Goal: Information Seeking & Learning: Learn about a topic

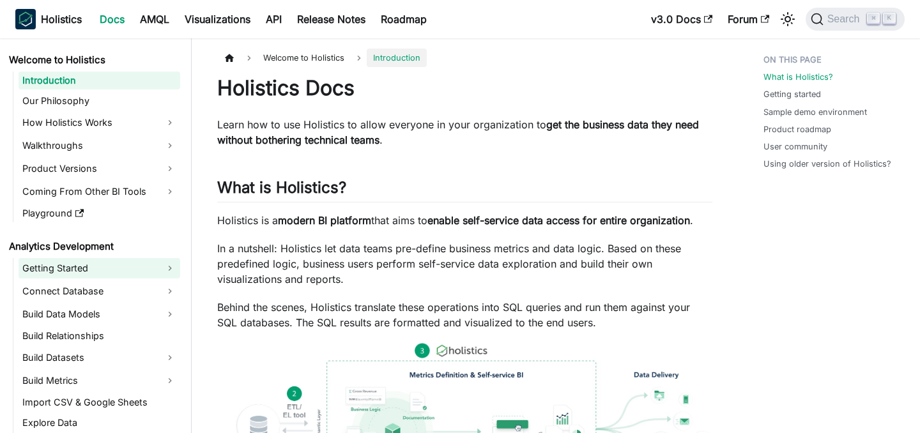
click at [96, 264] on link "Getting Started" at bounding box center [100, 268] width 162 height 20
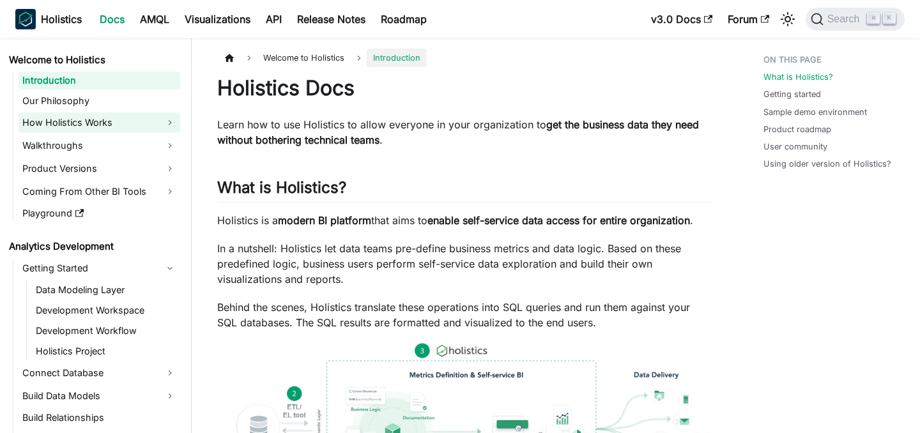
click at [130, 118] on link "How Holistics Works" at bounding box center [100, 122] width 162 height 20
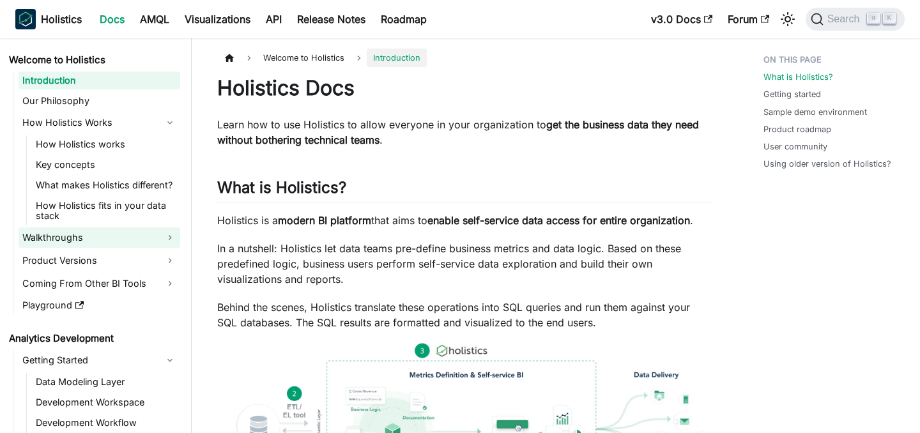
click at [124, 236] on link "Walkthroughs" at bounding box center [100, 237] width 162 height 20
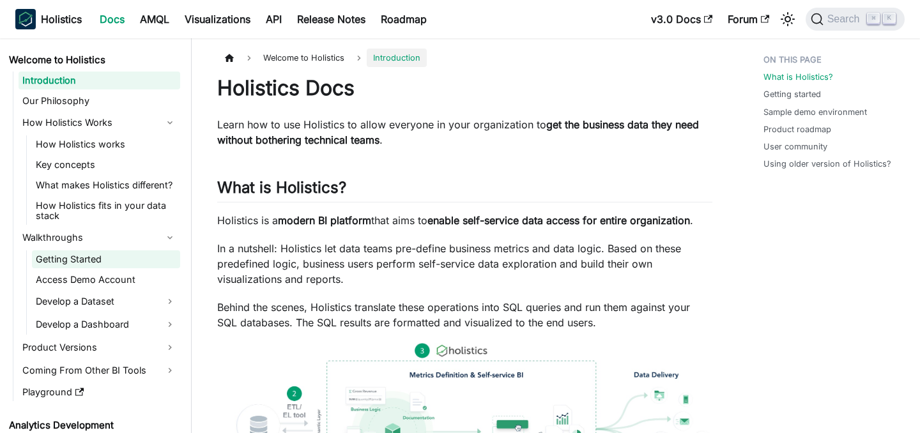
click at [128, 257] on link "Getting Started" at bounding box center [106, 259] width 148 height 18
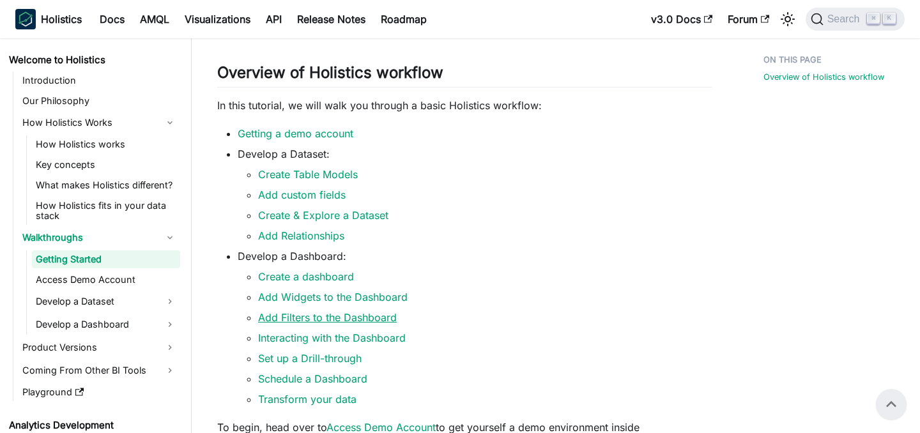
scroll to position [217, 0]
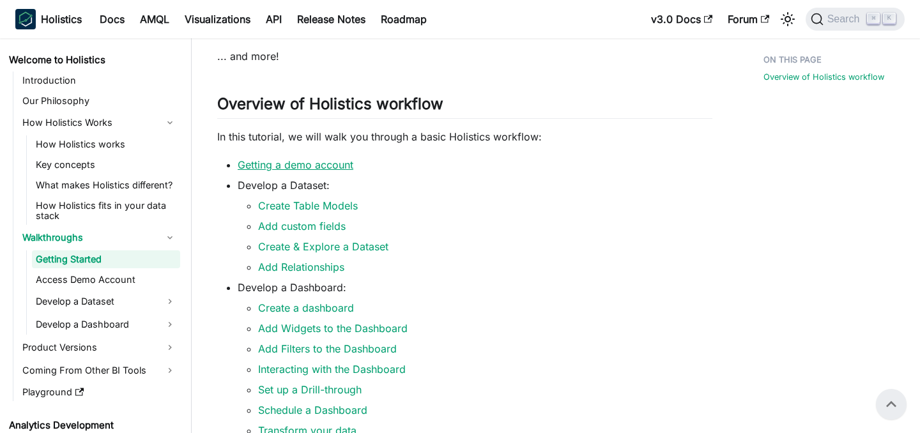
click at [284, 169] on link "Getting a demo account" at bounding box center [296, 164] width 116 height 13
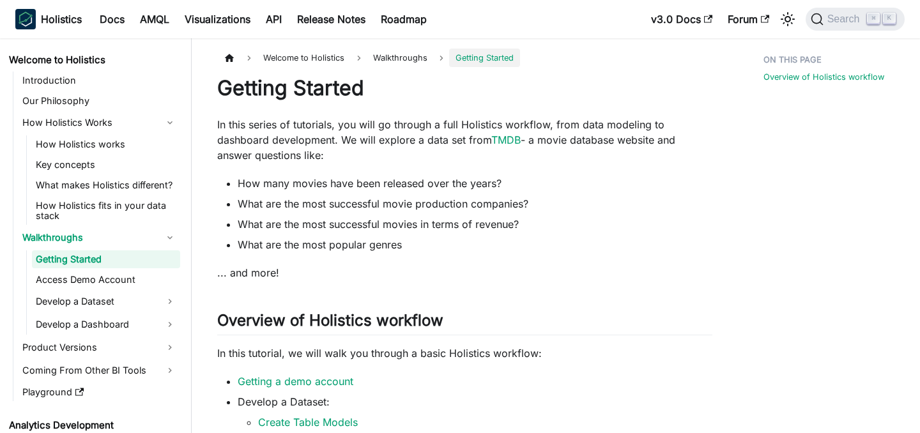
scroll to position [217, 0]
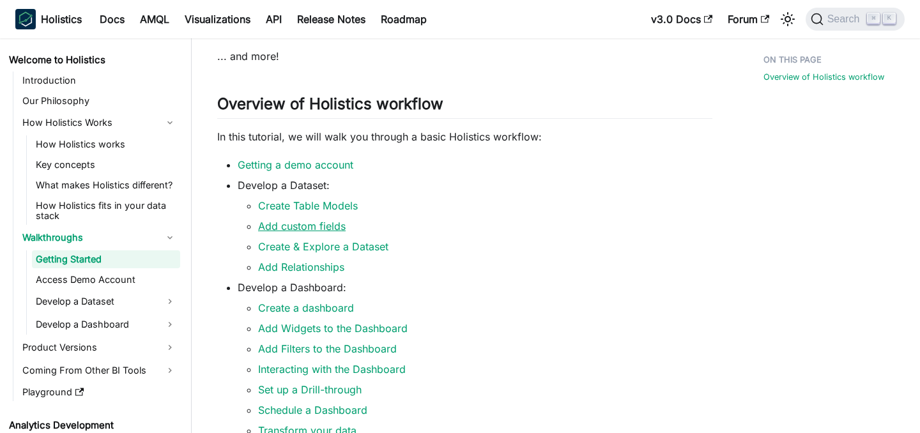
click at [283, 229] on link "Add custom fields" at bounding box center [301, 226] width 87 height 13
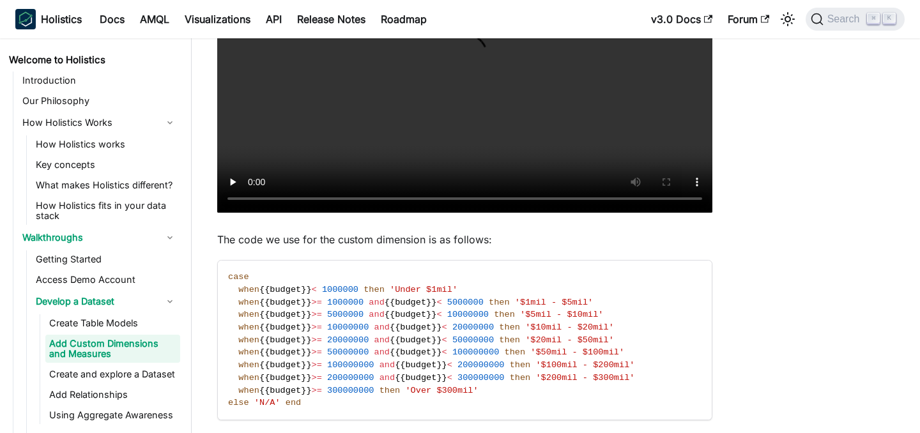
scroll to position [367, 0]
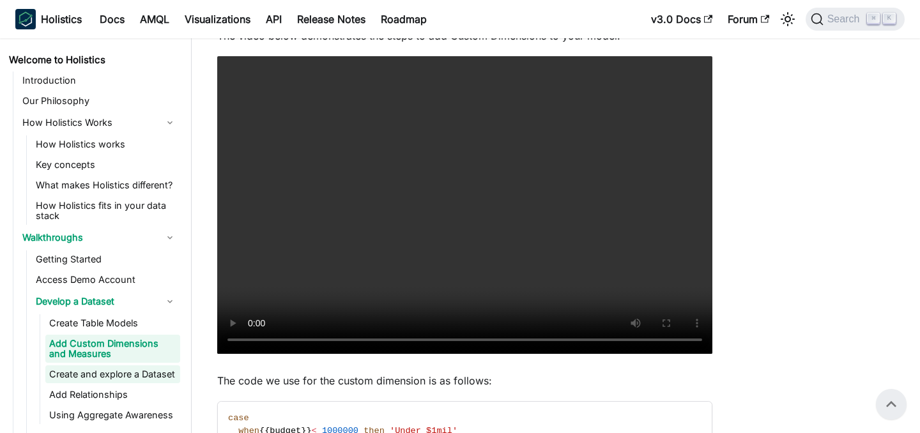
click at [131, 381] on link "Create and explore a Dataset" at bounding box center [112, 374] width 135 height 18
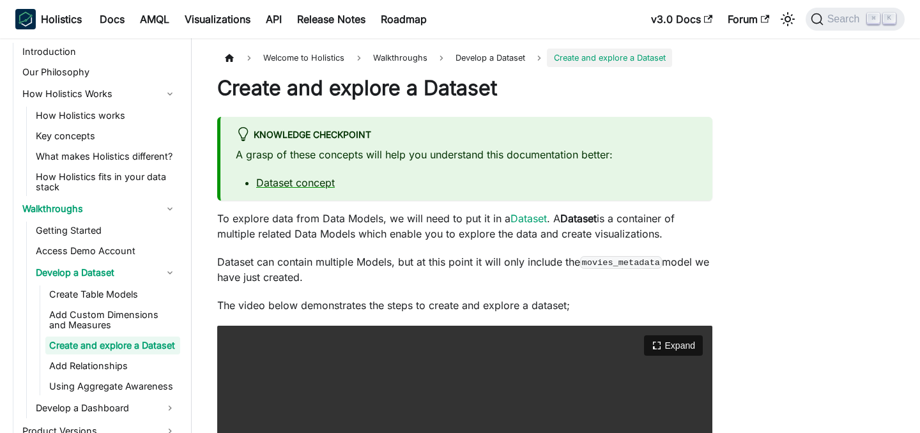
scroll to position [268, 0]
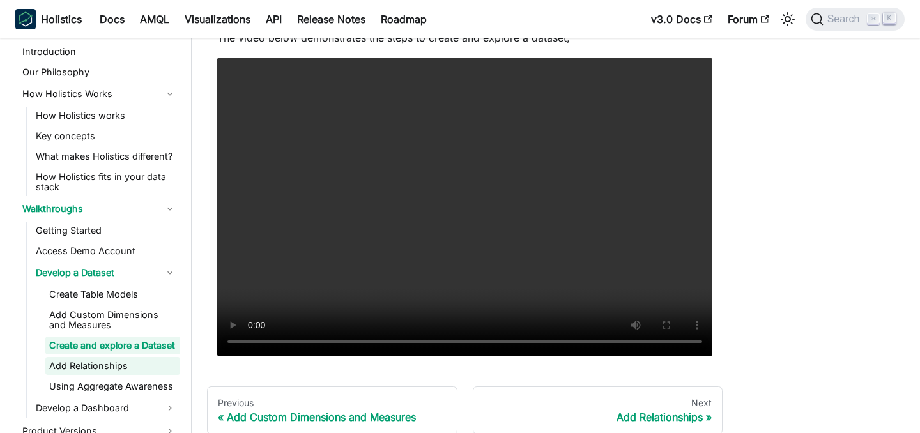
click at [105, 363] on link "Add Relationships" at bounding box center [112, 366] width 135 height 18
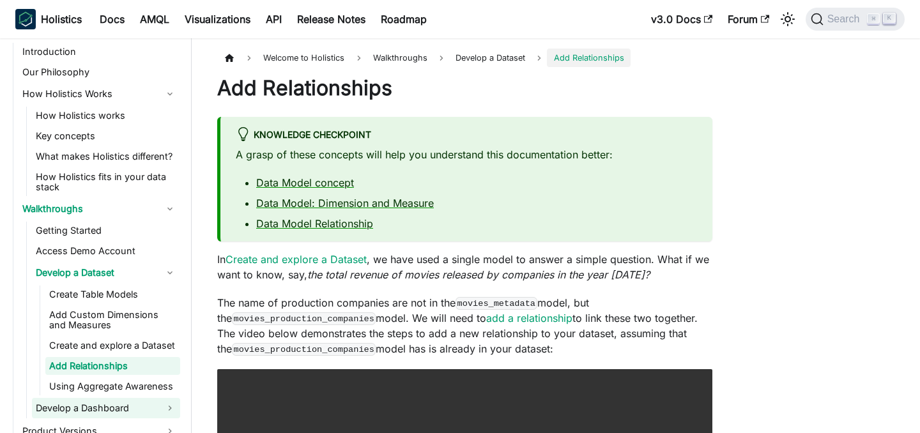
scroll to position [49, 0]
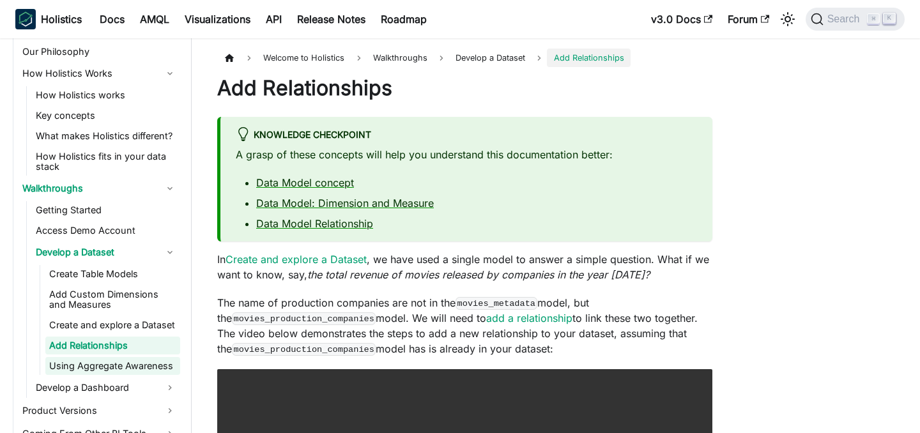
click at [148, 365] on link "Using Aggregate Awareness" at bounding box center [112, 366] width 135 height 18
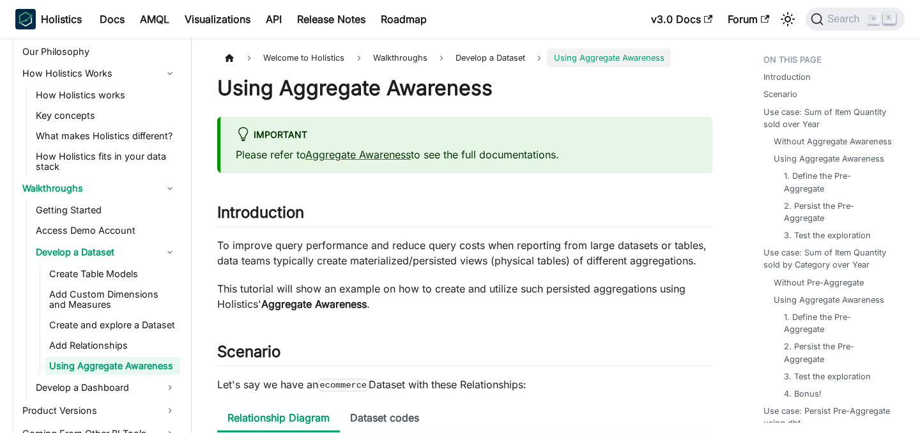
scroll to position [70, 0]
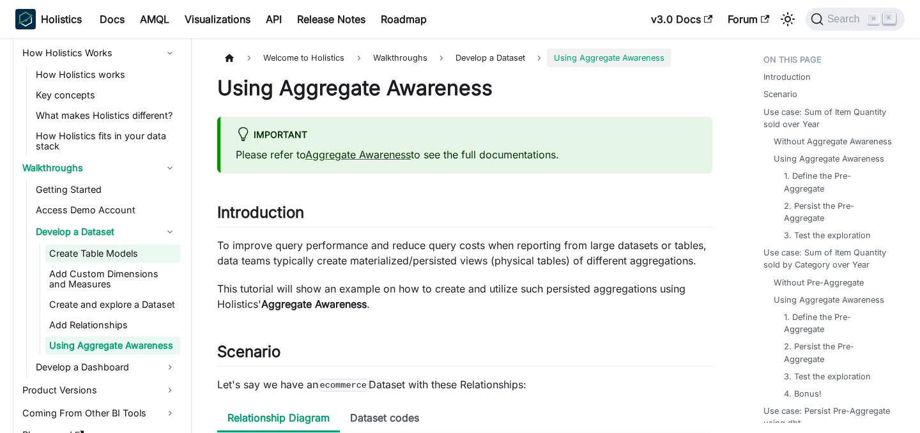
click at [122, 252] on link "Create Table Models" at bounding box center [112, 254] width 135 height 18
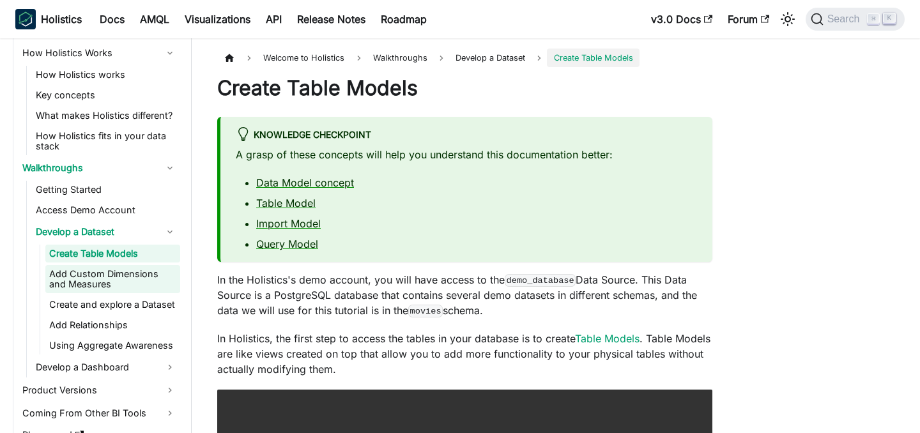
click at [153, 268] on link "Add Custom Dimensions and Measures" at bounding box center [112, 279] width 135 height 28
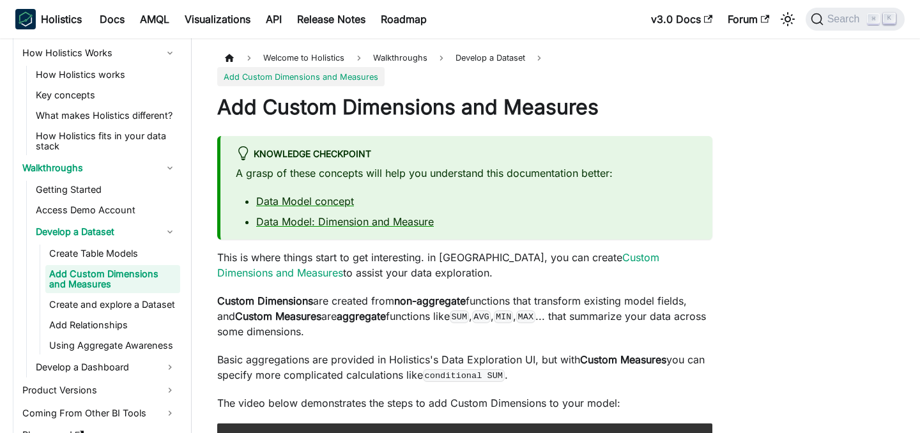
click at [150, 288] on link "Add Custom Dimensions and Measures" at bounding box center [112, 279] width 135 height 28
click at [150, 314] on ul "Create Table Models Add Custom Dimensions and Measures Create and explore a Dat…" at bounding box center [110, 300] width 141 height 110
click at [149, 338] on link "Using Aggregate Awareness" at bounding box center [112, 346] width 135 height 18
